Goal: Task Accomplishment & Management: Use online tool/utility

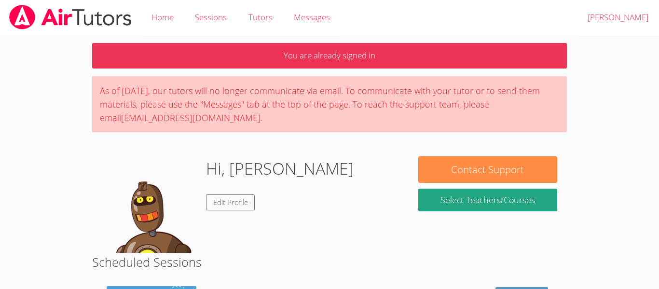
click at [386, 238] on div "Hi, Ali Edit Profile" at bounding box center [250, 204] width 297 height 97
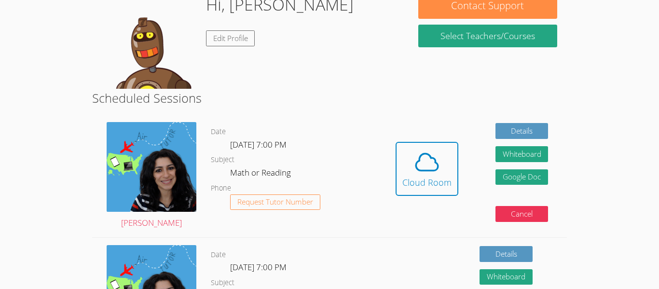
scroll to position [163, 0]
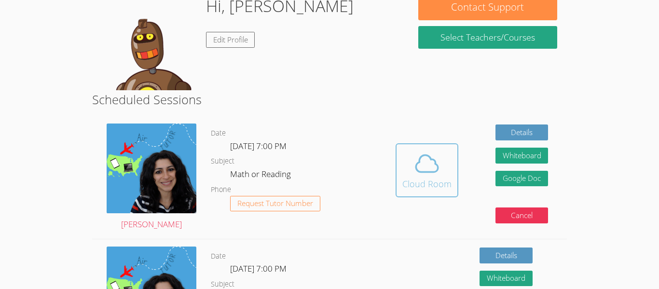
click at [433, 163] on icon at bounding box center [427, 163] width 27 height 27
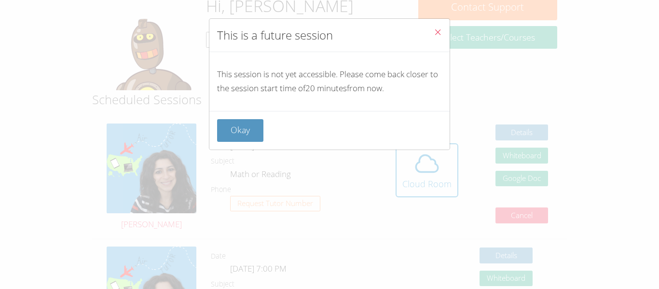
click at [436, 28] on icon "Close" at bounding box center [438, 32] width 8 height 8
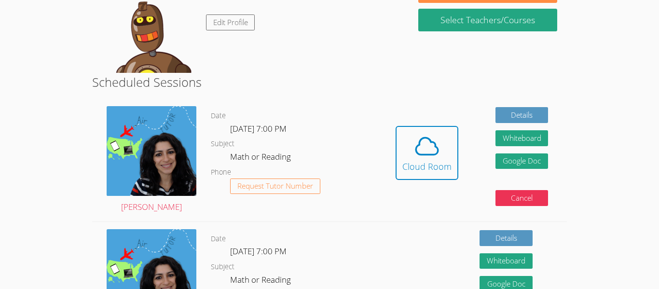
scroll to position [193, 0]
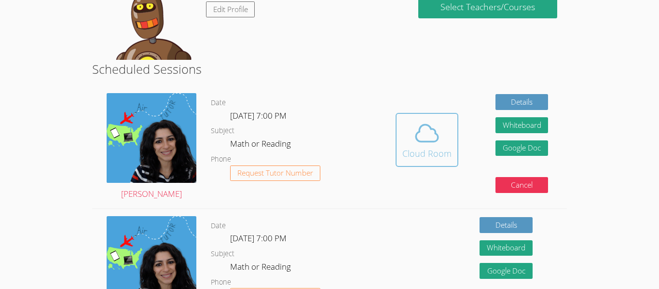
click at [420, 149] on div "Cloud Room" at bounding box center [426, 154] width 49 height 14
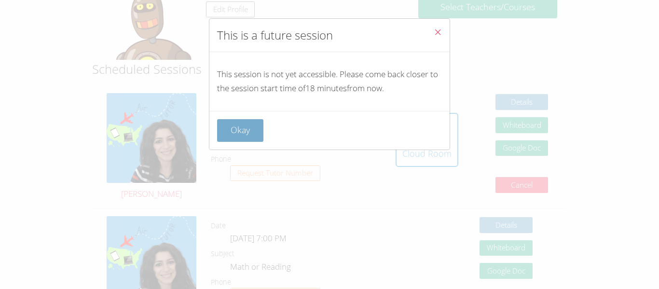
click at [233, 131] on button "Okay" at bounding box center [240, 130] width 46 height 23
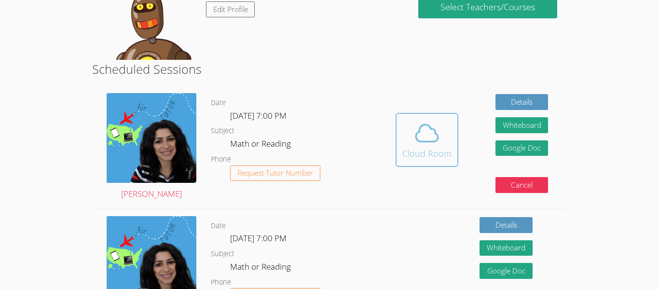
click at [435, 134] on icon at bounding box center [427, 133] width 22 height 17
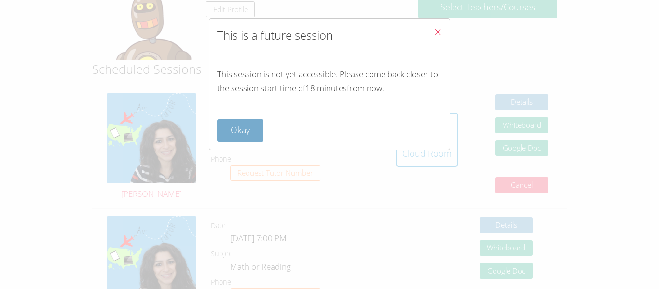
click at [227, 121] on button "Okay" at bounding box center [240, 130] width 46 height 23
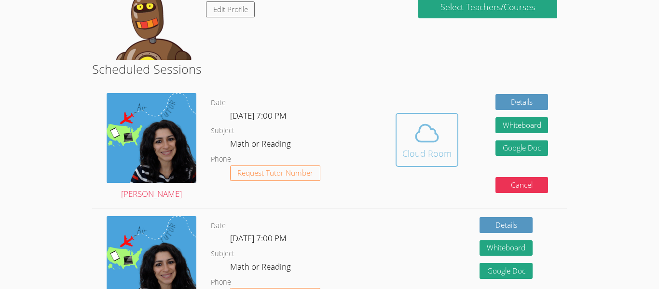
click at [440, 115] on button "Cloud Room" at bounding box center [427, 140] width 63 height 54
click at [419, 129] on icon at bounding box center [427, 133] width 22 height 17
click at [430, 127] on icon at bounding box center [427, 133] width 27 height 27
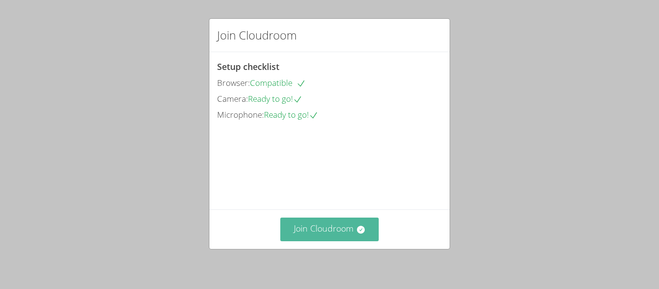
click at [345, 225] on button "Join Cloudroom" at bounding box center [329, 230] width 99 height 24
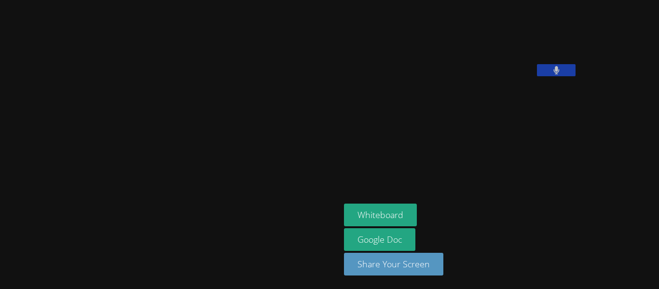
drag, startPoint x: 395, startPoint y: 100, endPoint x: 400, endPoint y: 104, distance: 5.9
click at [400, 76] on video at bounding box center [416, 40] width 145 height 72
drag, startPoint x: 476, startPoint y: 129, endPoint x: 494, endPoint y: 138, distance: 19.7
click at [494, 81] on div "[PERSON_NAME]" at bounding box center [461, 42] width 234 height 77
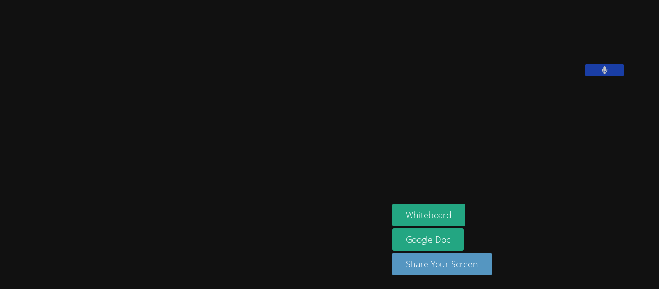
drag, startPoint x: 214, startPoint y: 171, endPoint x: 218, endPoint y: 178, distance: 7.8
click at [218, 178] on video at bounding box center [194, 125] width 145 height 214
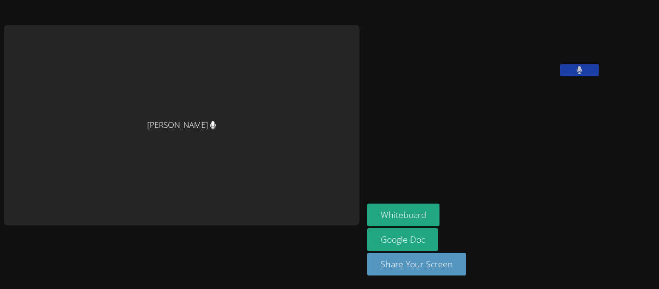
click at [363, 151] on aside "Ali Al Mawla Whiteboard Google Doc Share Your Screen" at bounding box center [483, 144] width 241 height 289
click at [363, 153] on aside "Ali Al Mawla Whiteboard Google Doc Share Your Screen" at bounding box center [483, 144] width 241 height 289
click at [363, 152] on aside "Ali Al Mawla Whiteboard Google Doc Share Your Screen" at bounding box center [483, 144] width 241 height 289
click at [363, 150] on aside "Ali Al Mawla Whiteboard Google Doc Share Your Screen" at bounding box center [483, 144] width 241 height 289
drag, startPoint x: 339, startPoint y: 150, endPoint x: 359, endPoint y: 153, distance: 20.0
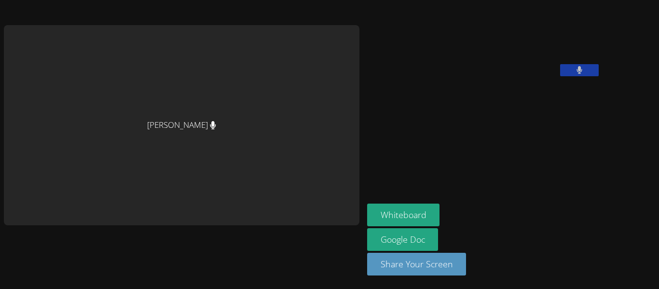
click at [363, 153] on aside "Ali Al Mawla Whiteboard Google Doc Share Your Screen" at bounding box center [483, 144] width 241 height 289
drag, startPoint x: 359, startPoint y: 153, endPoint x: 381, endPoint y: 153, distance: 21.7
click at [381, 153] on aside "Ali Al Mawla Whiteboard Google Doc Share Your Screen" at bounding box center [483, 144] width 241 height 289
click at [99, 120] on div "[PERSON_NAME]" at bounding box center [182, 125] width 356 height 200
click at [157, 140] on div "[PERSON_NAME]" at bounding box center [182, 125] width 356 height 200
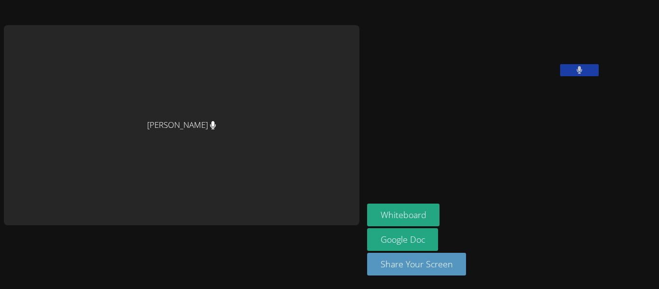
click at [157, 140] on div "[PERSON_NAME]" at bounding box center [182, 125] width 356 height 200
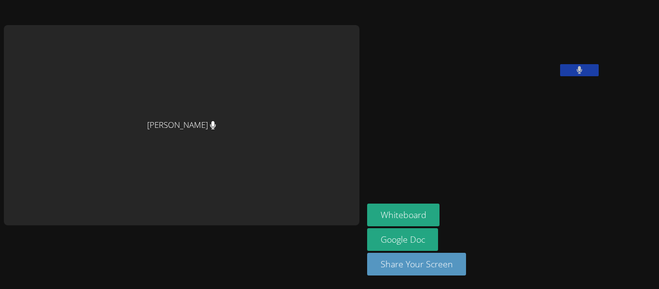
click at [157, 140] on div "[PERSON_NAME]" at bounding box center [182, 125] width 356 height 200
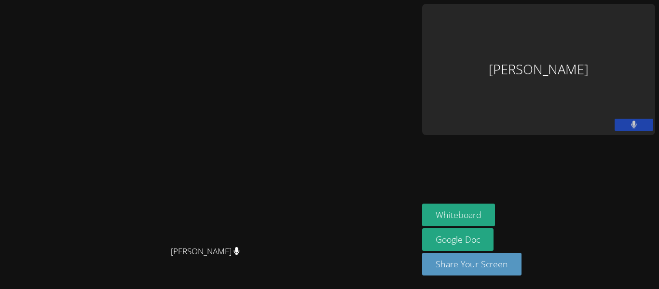
click at [207, 152] on video at bounding box center [209, 125] width 145 height 231
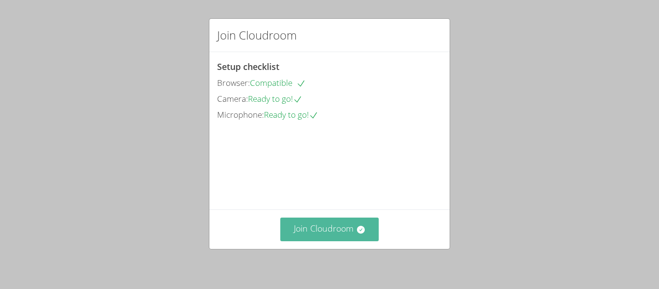
click at [306, 233] on button "Join Cloudroom" at bounding box center [329, 230] width 99 height 24
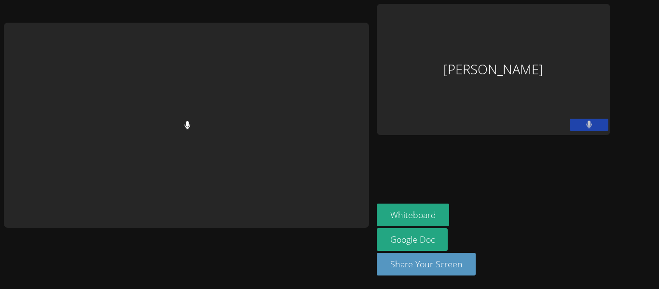
click at [239, 277] on div at bounding box center [186, 144] width 365 height 281
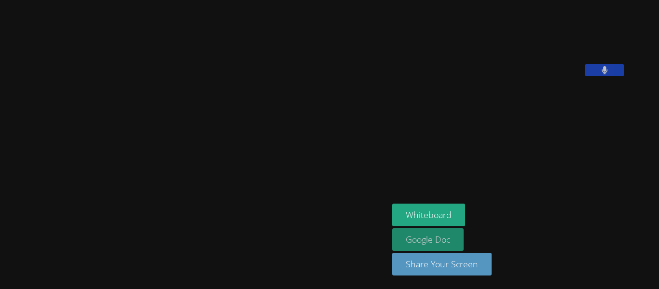
click at [458, 244] on link "Google Doc" at bounding box center [427, 239] width 71 height 23
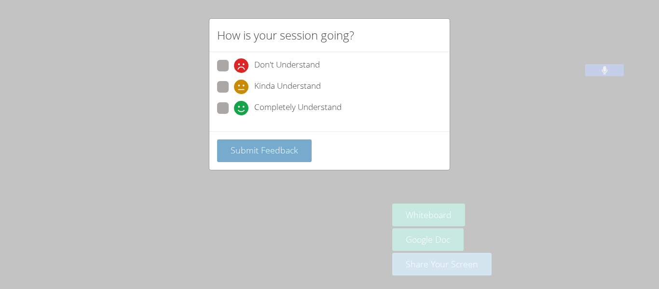
click at [240, 151] on span "Submit Feedback" at bounding box center [265, 150] width 68 height 12
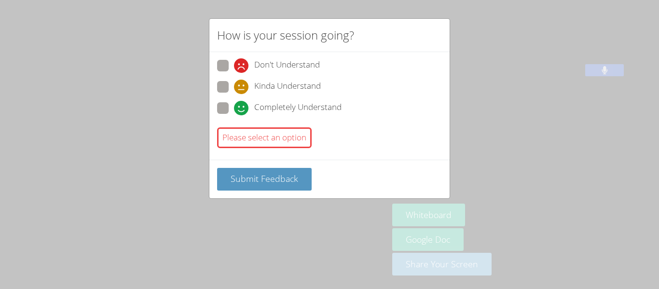
click at [234, 115] on span at bounding box center [234, 115] width 0 height 0
click at [234, 106] on input "Completely Understand" at bounding box center [238, 106] width 8 height 8
radio input "true"
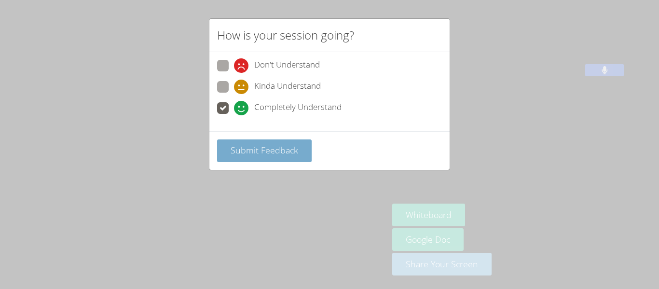
click at [241, 142] on button "Submit Feedback" at bounding box center [264, 150] width 95 height 23
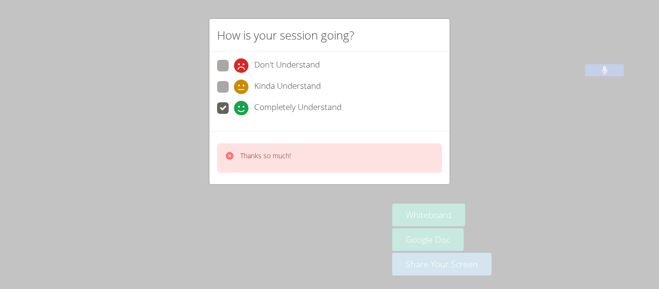
click at [247, 150] on div "Thanks so much!" at bounding box center [329, 157] width 225 height 29
click at [241, 138] on div at bounding box center [241, 138] width 0 height 0
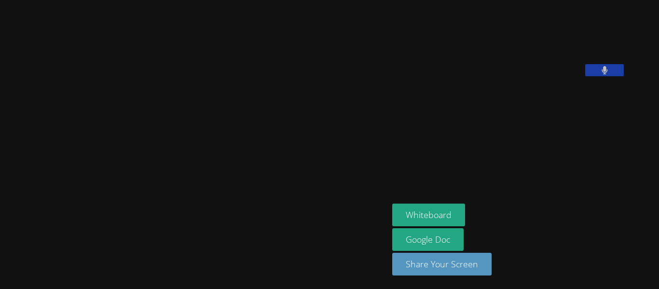
click at [301, 0] on div "Close" at bounding box center [329, 0] width 659 height 0
click at [267, 71] on video at bounding box center [194, 125] width 145 height 214
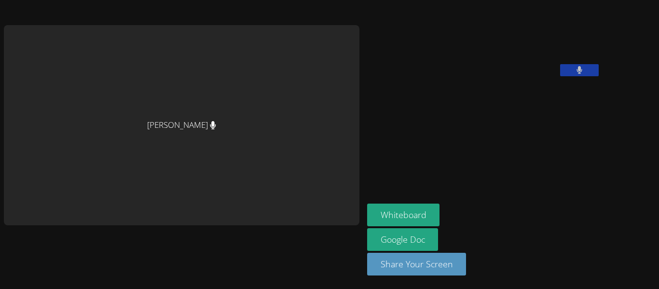
click at [371, 71] on video at bounding box center [439, 40] width 145 height 72
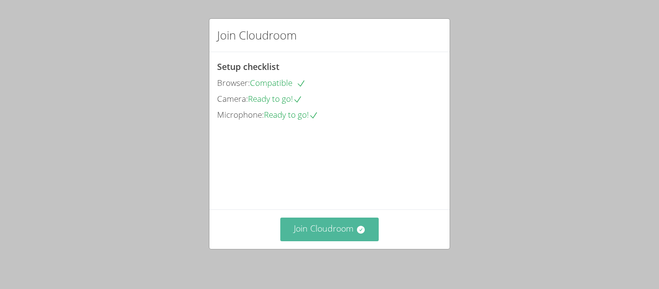
click at [314, 233] on button "Join Cloudroom" at bounding box center [329, 230] width 99 height 24
